Goal: Information Seeking & Learning: Learn about a topic

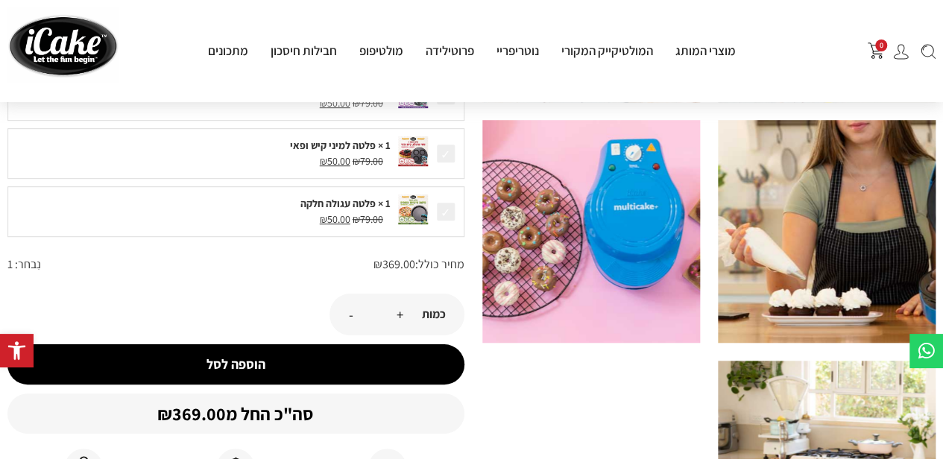
scroll to position [522, 0]
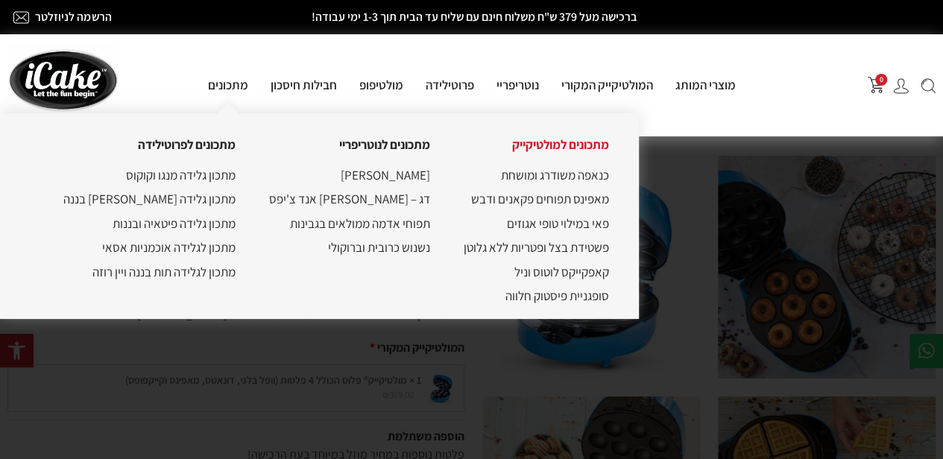
click at [538, 151] on link "מתכונים למולטיקייק" at bounding box center [560, 144] width 97 height 16
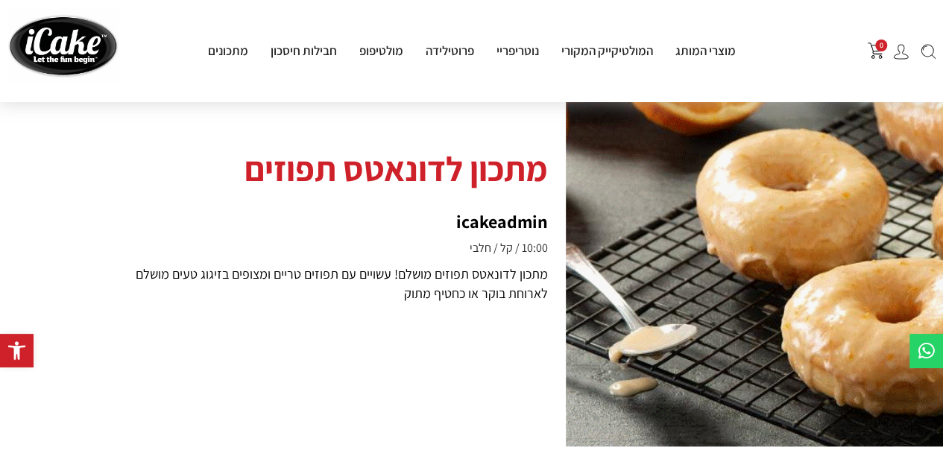
scroll to position [447, 0]
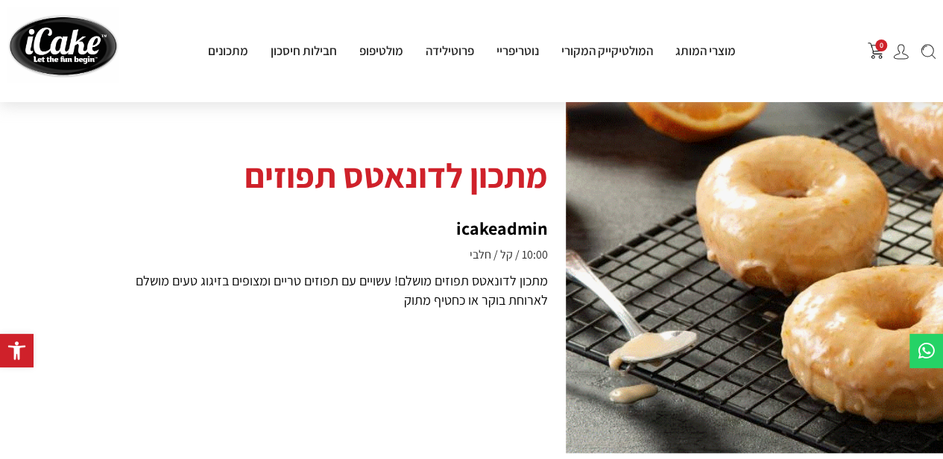
click at [737, 243] on div at bounding box center [754, 232] width 377 height 442
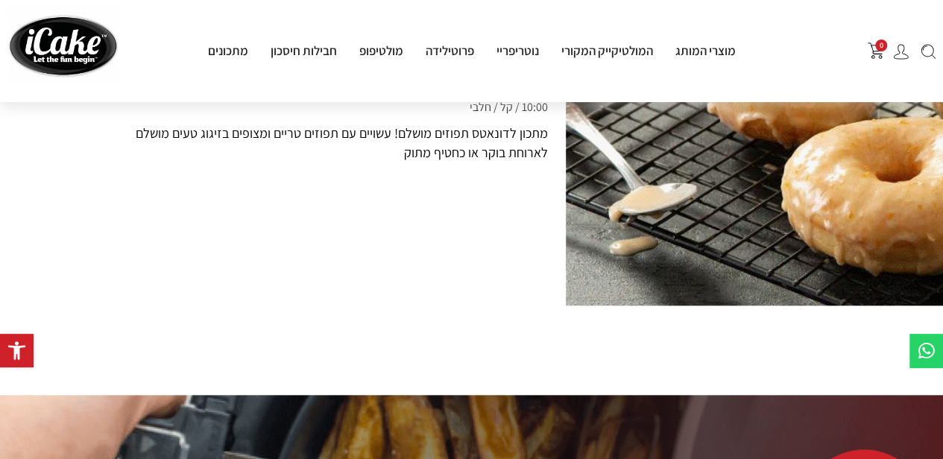
scroll to position [597, 0]
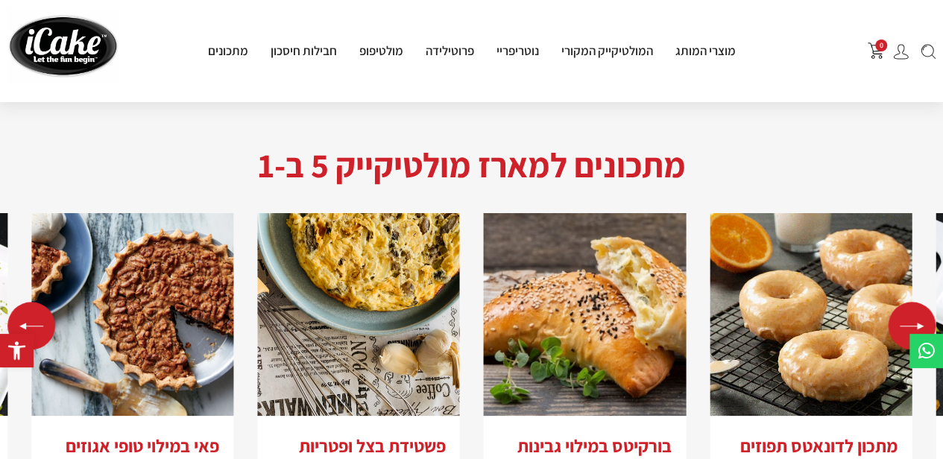
scroll to position [2983, 0]
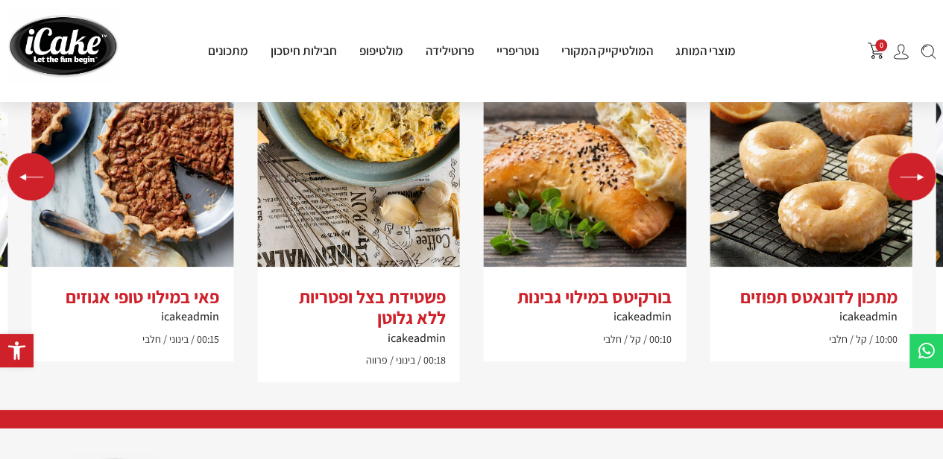
click at [48, 153] on div "Previous slide" at bounding box center [31, 177] width 48 height 48
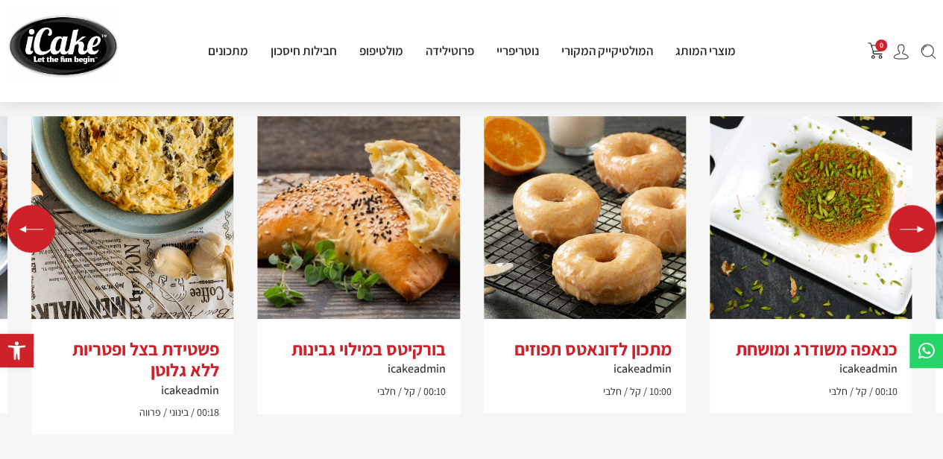
scroll to position [2909, 0]
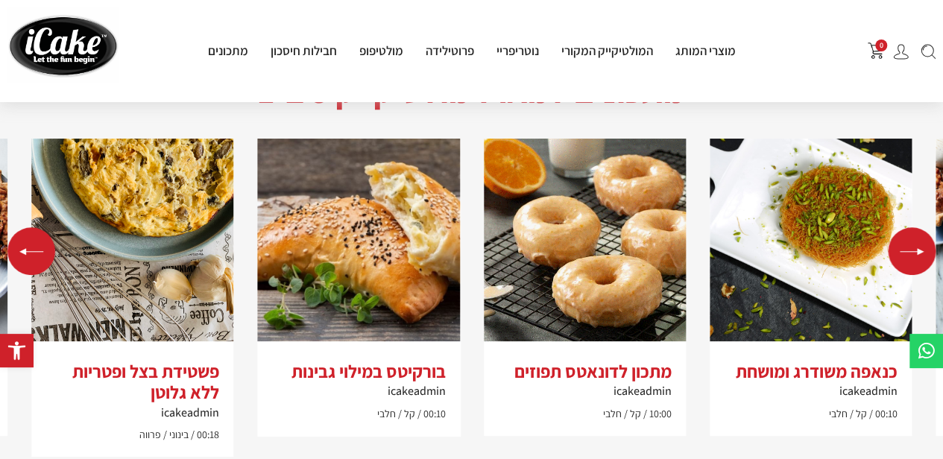
click at [26, 227] on div "Previous slide" at bounding box center [31, 251] width 48 height 48
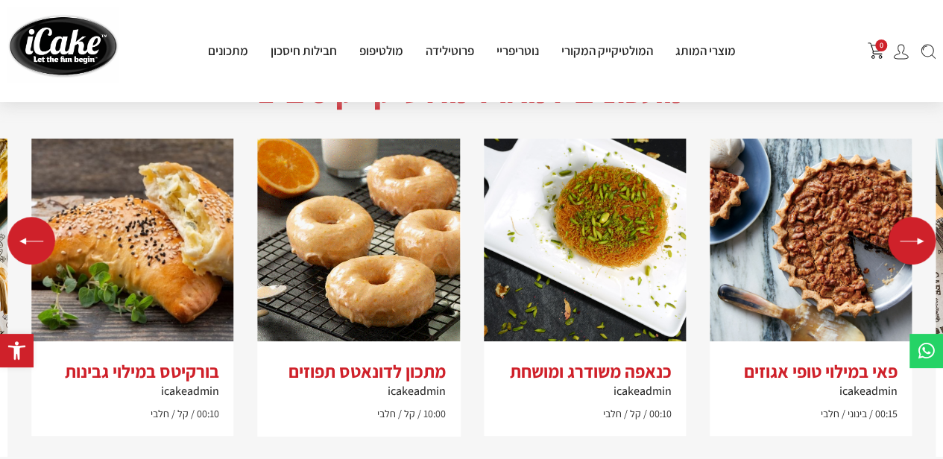
click at [26, 219] on div "Previous slide" at bounding box center [31, 241] width 48 height 48
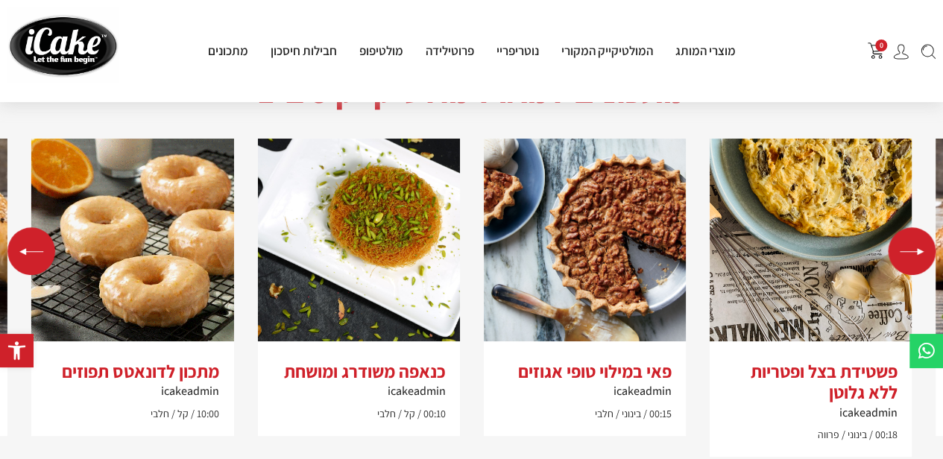
click at [26, 227] on div "Previous slide" at bounding box center [31, 251] width 48 height 48
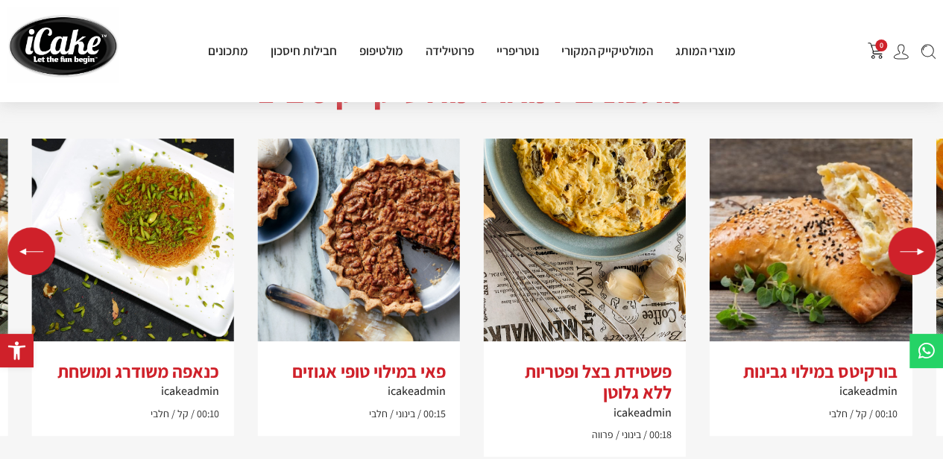
click at [26, 227] on div "Previous slide" at bounding box center [31, 251] width 48 height 48
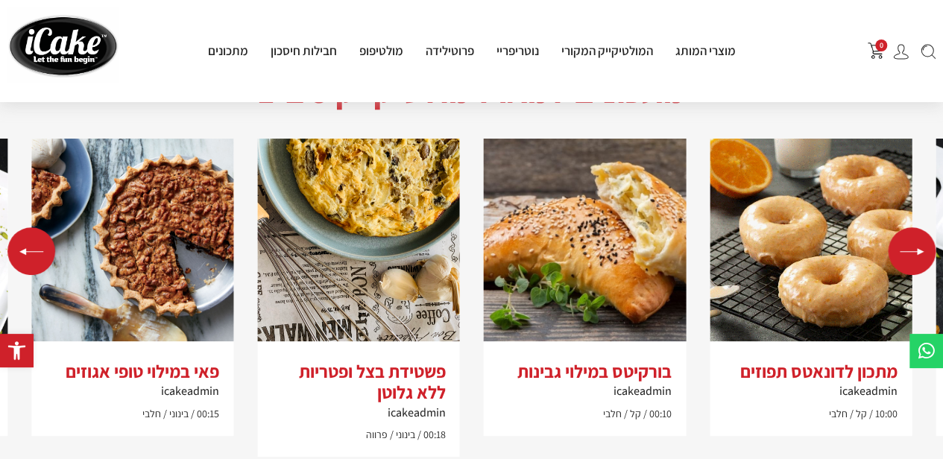
click at [26, 227] on div "Previous slide" at bounding box center [31, 251] width 48 height 48
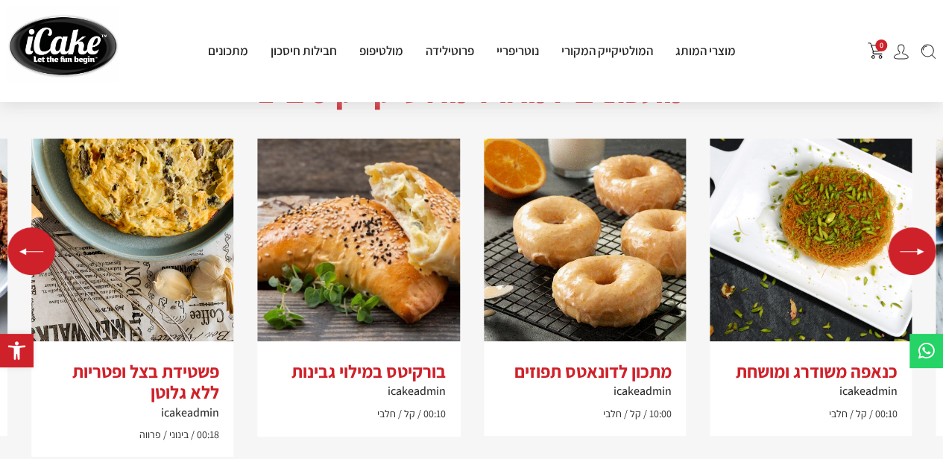
click at [26, 227] on div "Previous slide" at bounding box center [31, 251] width 48 height 48
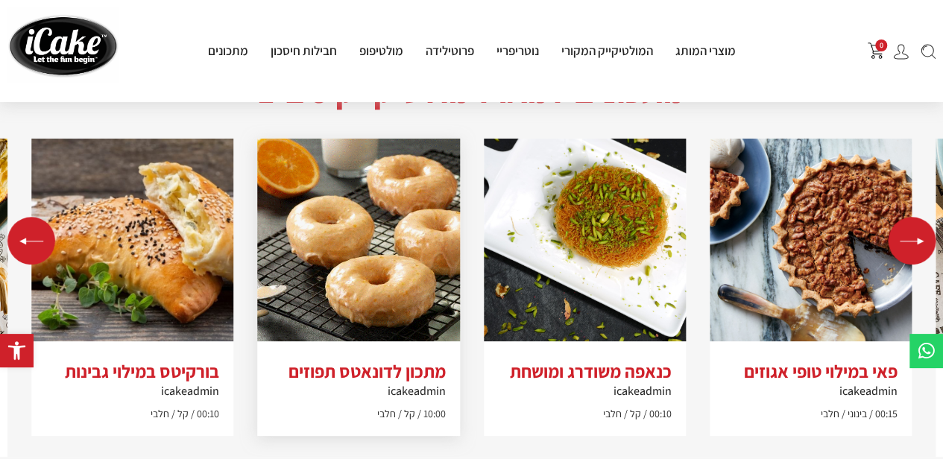
click at [323, 280] on img "1 / 5" at bounding box center [358, 240] width 202 height 202
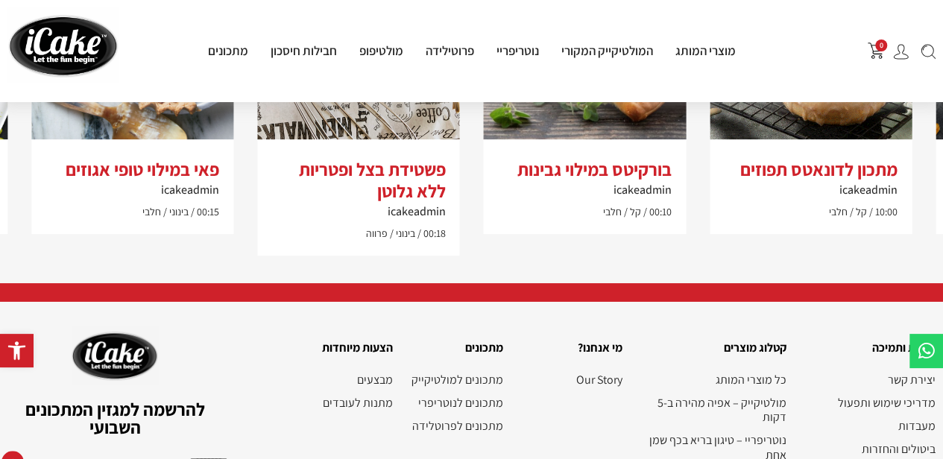
scroll to position [3207, 0]
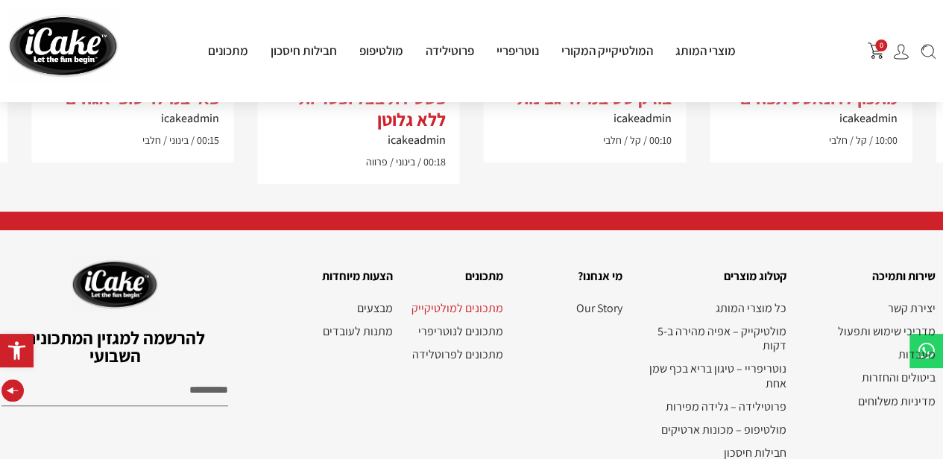
click at [430, 301] on link "מתכונים למולטיקייק" at bounding box center [455, 308] width 95 height 14
